Goal: Task Accomplishment & Management: Manage account settings

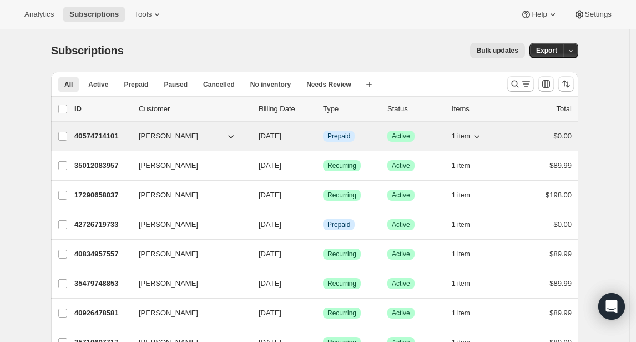
click at [107, 133] on p "40574714101" at bounding box center [102, 136] width 56 height 11
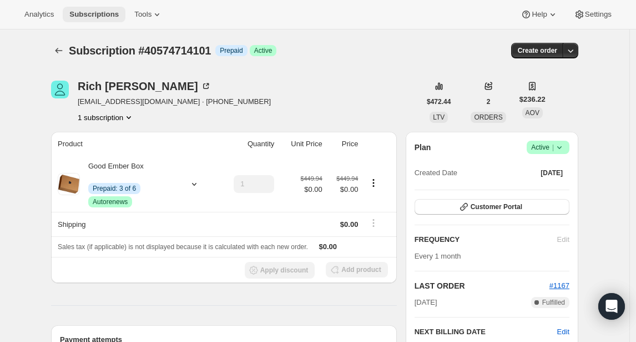
click at [80, 14] on span "Subscriptions" at bounding box center [93, 14] width 49 height 9
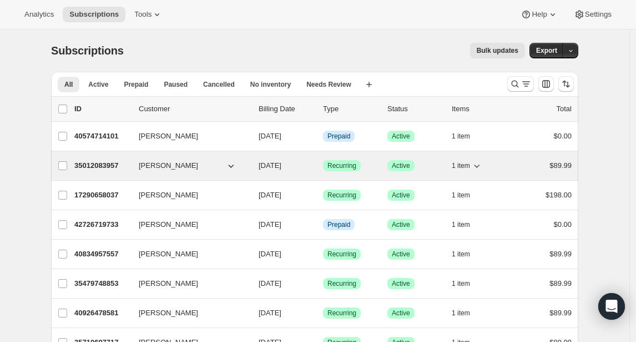
click at [109, 167] on p "35012083957" at bounding box center [102, 165] width 56 height 11
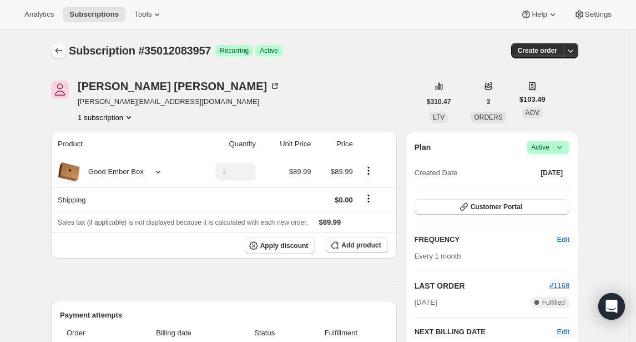
click at [61, 52] on icon "Subscriptions" at bounding box center [58, 50] width 11 height 11
